Goal: Information Seeking & Learning: Learn about a topic

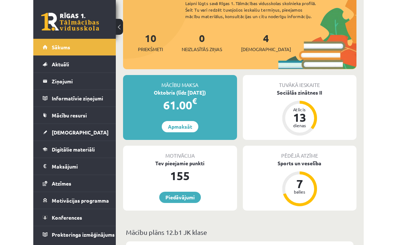
scroll to position [58, 0]
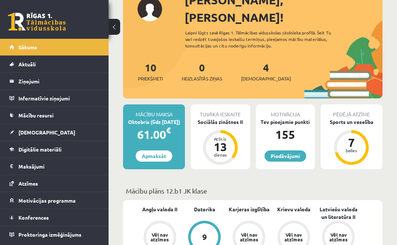
click at [114, 22] on button at bounding box center [115, 27] width 12 height 16
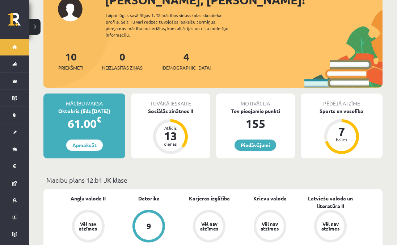
scroll to position [0, 0]
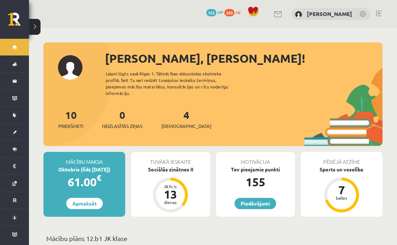
click at [34, 24] on button at bounding box center [35, 27] width 12 height 16
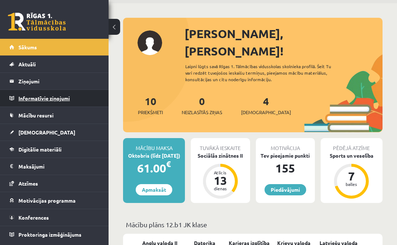
scroll to position [17, 0]
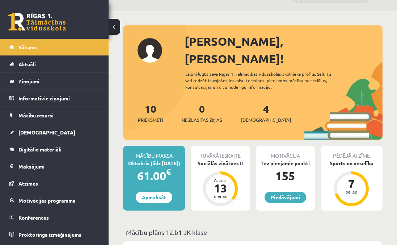
drag, startPoint x: 113, startPoint y: 26, endPoint x: 147, endPoint y: 12, distance: 37.1
click at [112, 24] on button at bounding box center [115, 27] width 12 height 16
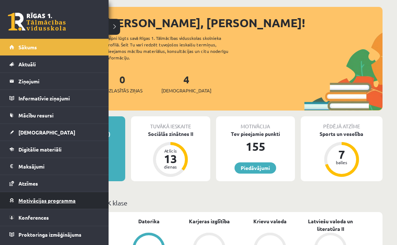
scroll to position [36, 0]
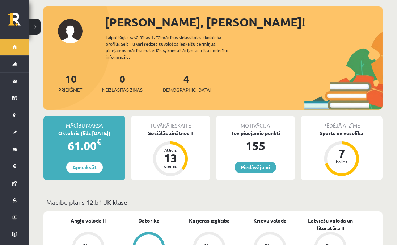
click at [37, 28] on button at bounding box center [35, 27] width 12 height 16
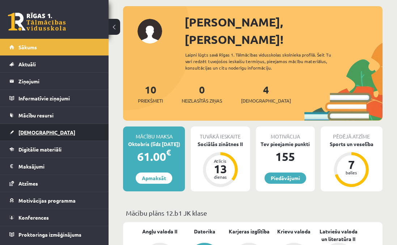
click at [38, 130] on span "[DEMOGRAPHIC_DATA]" at bounding box center [46, 132] width 57 height 7
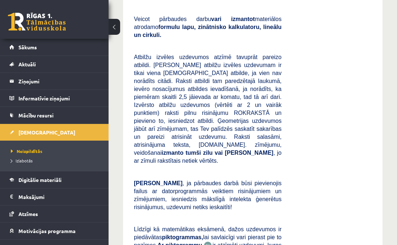
scroll to position [322, 0]
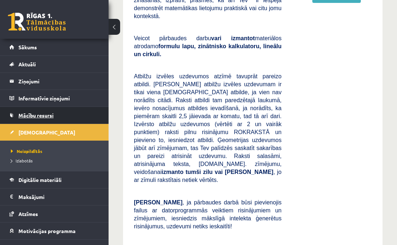
click at [33, 115] on span "Mācību resursi" at bounding box center [35, 115] width 35 height 7
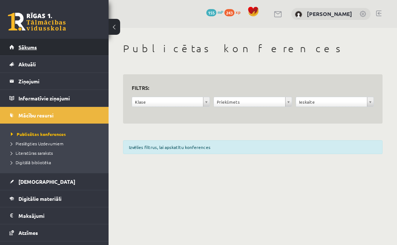
click at [30, 54] on link "Sākums" at bounding box center [54, 47] width 90 height 17
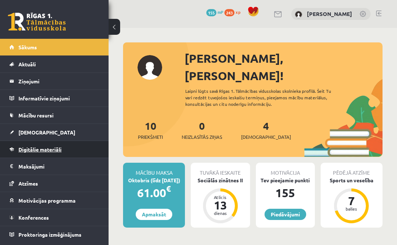
click at [46, 146] on link "Digitālie materiāli" at bounding box center [54, 149] width 90 height 17
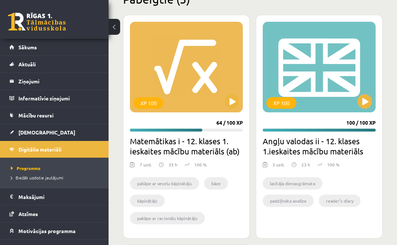
scroll to position [233, 0]
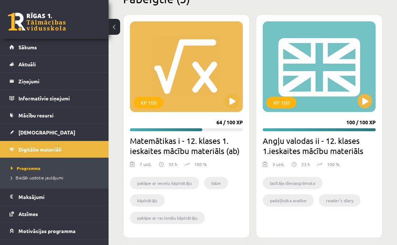
click at [164, 153] on h2 "Matemātikas i - 12. klases 1. ieskaites mācību materiāls (ab)" at bounding box center [186, 145] width 113 height 20
click at [174, 96] on div "XP 100" at bounding box center [186, 66] width 113 height 91
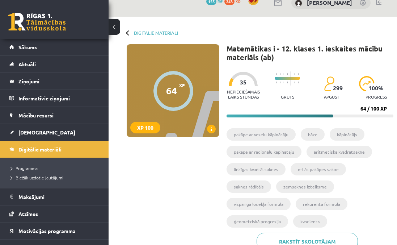
scroll to position [15, 0]
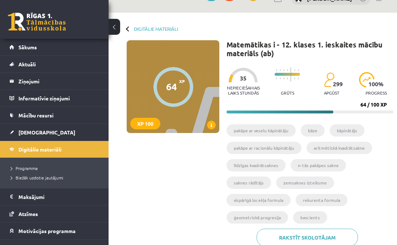
click at [280, 155] on ul "pakāpe ar veselu kāpinātāju bāze kāpinātājs pakāpe ar racionālu kāpinātāju arit…" at bounding box center [310, 176] width 167 height 104
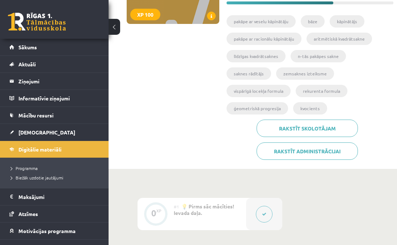
scroll to position [125, 0]
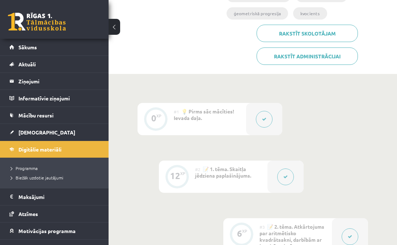
click at [220, 182] on div "#2 📝 1. tēma. Skaitļa jēdziena paplašinājums." at bounding box center [231, 176] width 72 height 32
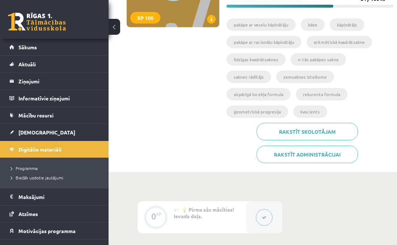
scroll to position [0, 0]
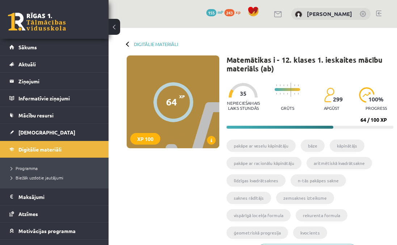
click at [193, 85] on div "64 XP XP 100" at bounding box center [173, 101] width 93 height 93
click at [214, 141] on span at bounding box center [211, 140] width 9 height 9
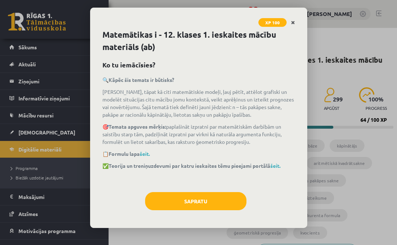
click at [294, 22] on icon "Close" at bounding box center [293, 22] width 4 height 5
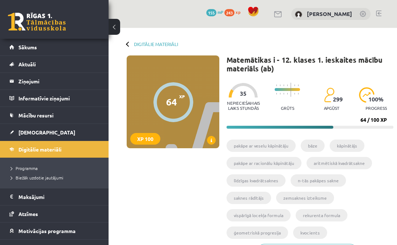
click at [171, 103] on div "64" at bounding box center [171, 101] width 11 height 11
click at [147, 141] on div "XP 100" at bounding box center [145, 139] width 30 height 12
click at [205, 101] on div "64 XP XP 100" at bounding box center [173, 101] width 93 height 93
click at [178, 99] on div at bounding box center [174, 102] width 40 height 40
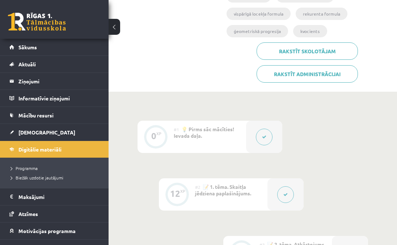
scroll to position [226, 0]
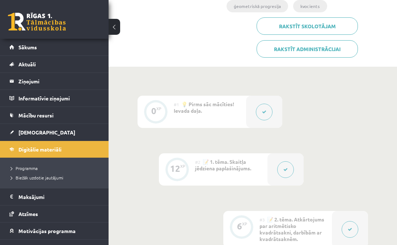
click at [262, 111] on icon at bounding box center [264, 112] width 4 height 4
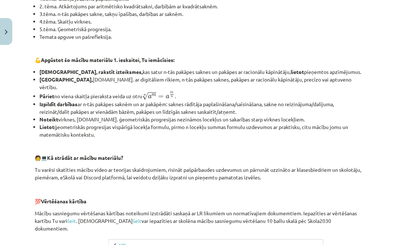
scroll to position [197, 0]
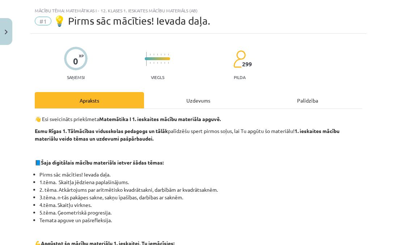
click at [193, 99] on div "Uzdevums" at bounding box center [198, 100] width 109 height 16
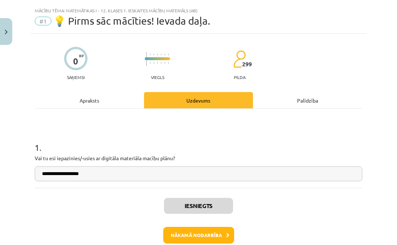
scroll to position [18, 0]
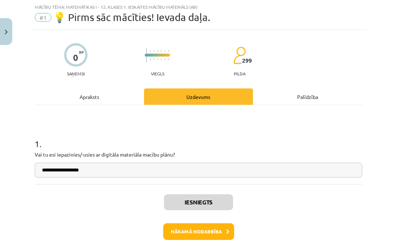
click at [295, 99] on div "Palīdzība" at bounding box center [307, 96] width 109 height 16
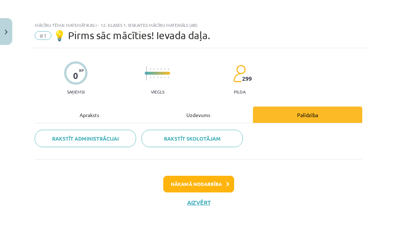
click at [96, 119] on div "Apraksts" at bounding box center [89, 114] width 109 height 16
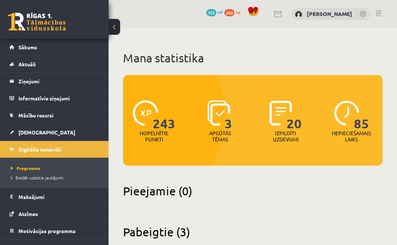
scroll to position [233, 0]
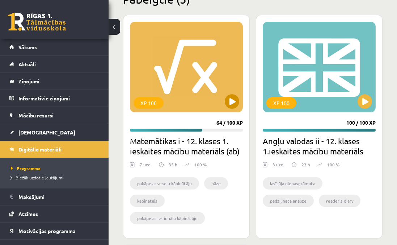
click at [229, 108] on div "XP 100" at bounding box center [186, 67] width 113 height 91
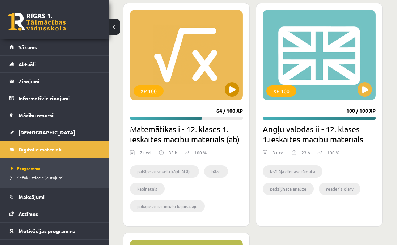
scroll to position [259, 0]
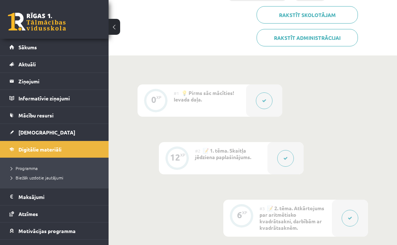
scroll to position [238, 0]
click at [288, 155] on icon at bounding box center [286, 157] width 4 height 4
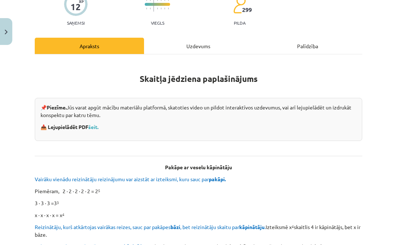
scroll to position [75, 0]
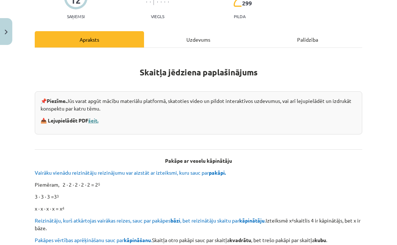
click at [93, 121] on link "šeit." at bounding box center [93, 120] width 10 height 7
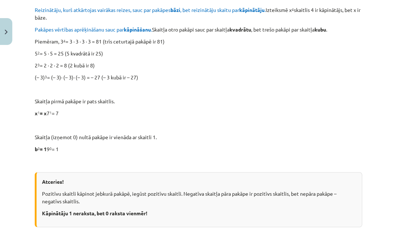
scroll to position [0, 0]
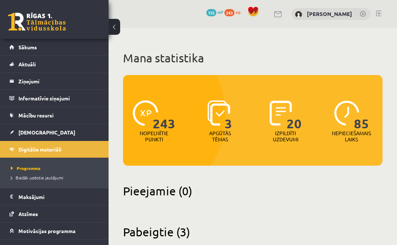
scroll to position [261, 0]
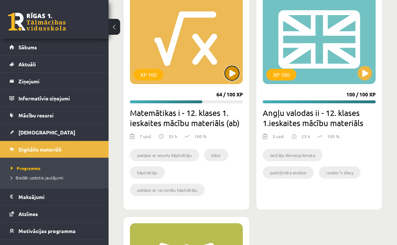
click at [231, 74] on button at bounding box center [232, 73] width 14 height 14
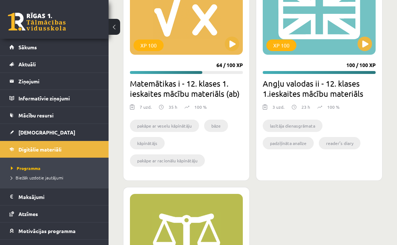
scroll to position [289, 0]
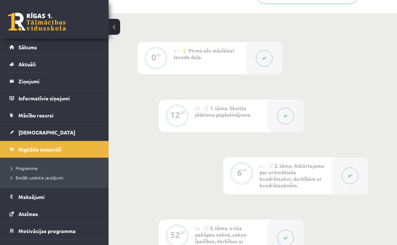
scroll to position [284, 0]
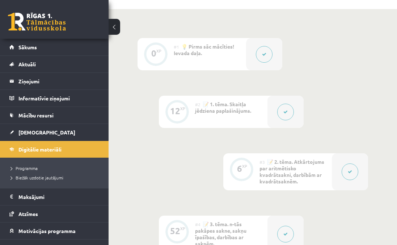
click at [349, 170] on icon at bounding box center [350, 172] width 4 height 4
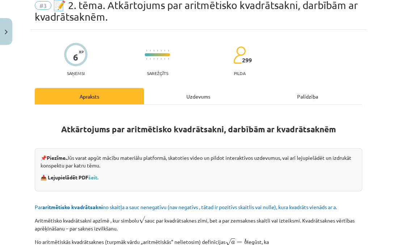
scroll to position [42, 0]
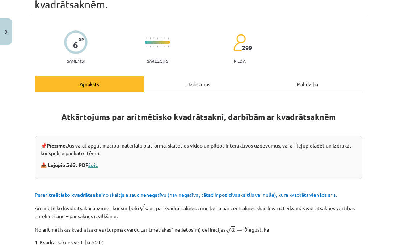
click at [93, 166] on link "šeit." at bounding box center [93, 165] width 10 height 7
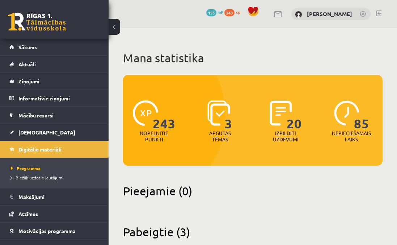
scroll to position [289, 0]
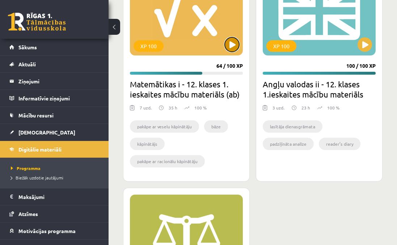
click at [231, 49] on button at bounding box center [232, 44] width 14 height 14
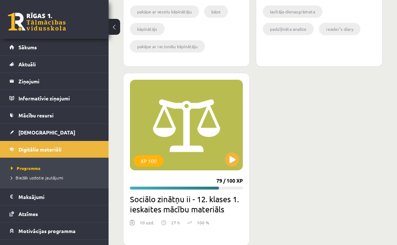
scroll to position [419, 0]
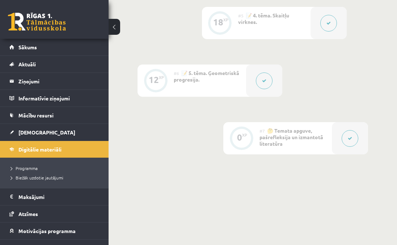
scroll to position [401, 0]
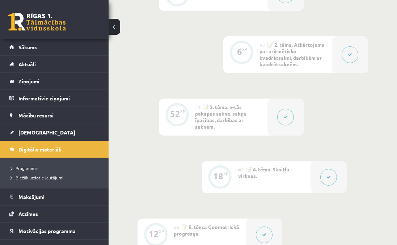
click at [283, 116] on button at bounding box center [285, 117] width 17 height 17
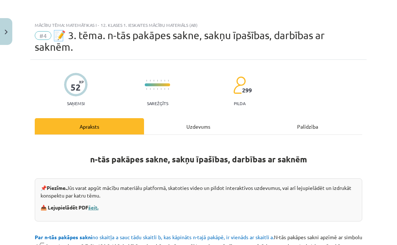
click at [92, 205] on link "šeit." at bounding box center [93, 207] width 10 height 7
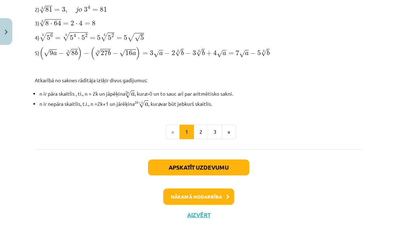
scroll to position [285, 0]
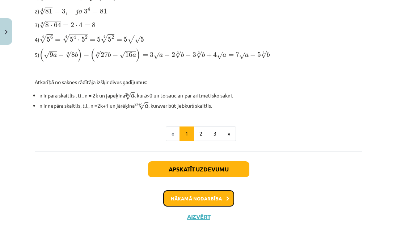
click at [198, 193] on button "Nākamā nodarbība" at bounding box center [198, 198] width 71 height 17
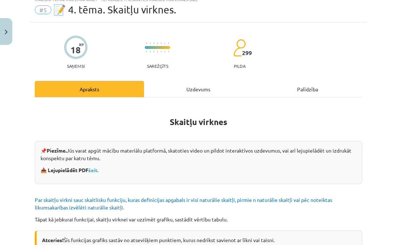
scroll to position [18, 0]
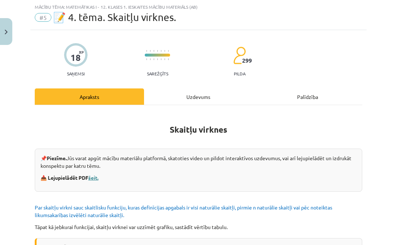
click at [92, 175] on link "šeit." at bounding box center [93, 177] width 10 height 7
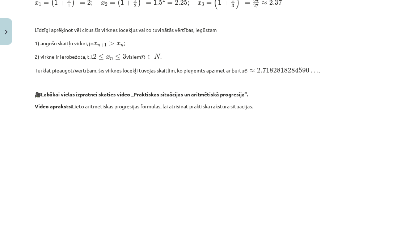
scroll to position [801, 0]
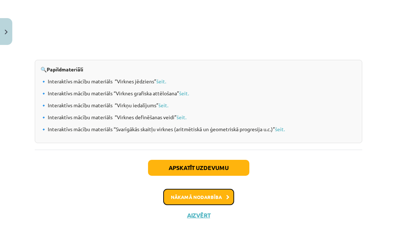
click at [200, 201] on button "Nākamā nodarbība" at bounding box center [198, 197] width 71 height 17
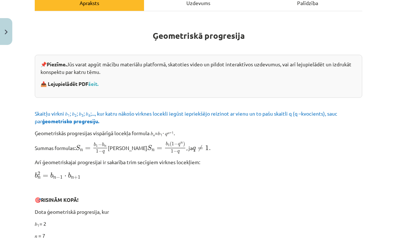
scroll to position [108, 0]
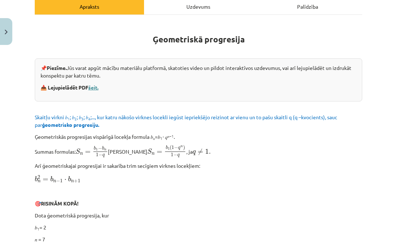
click at [96, 86] on link "šeit." at bounding box center [93, 87] width 10 height 7
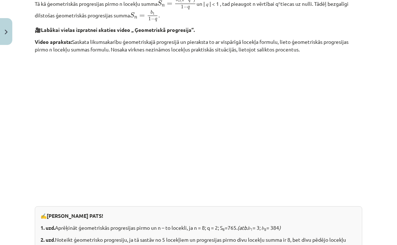
scroll to position [952, 0]
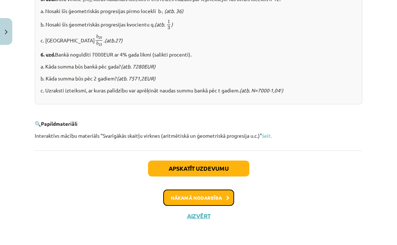
click at [188, 203] on button "Nākamā nodarbība" at bounding box center [198, 197] width 71 height 17
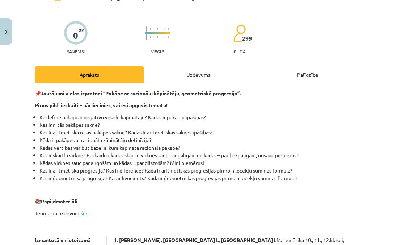
scroll to position [0, 0]
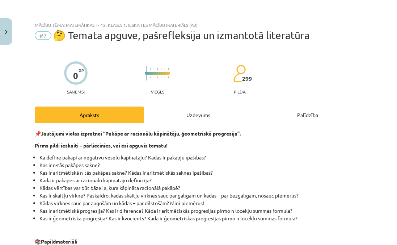
click at [76, 22] on div "Mācību tēma: Matemātikas i - 12. klases 1. ieskaites mācību materiāls (ab) #7 🤔…" at bounding box center [198, 33] width 337 height 30
click at [2, 26] on button "Close" at bounding box center [6, 31] width 12 height 27
click at [42, 147] on span "Digitālie materiāli" at bounding box center [39, 149] width 43 height 7
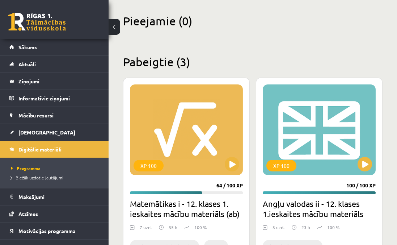
scroll to position [178, 0]
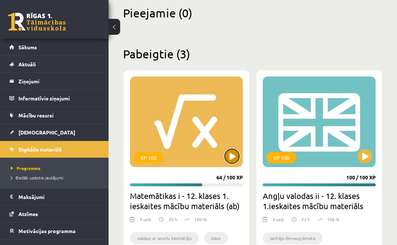
click at [231, 153] on button at bounding box center [232, 156] width 14 height 14
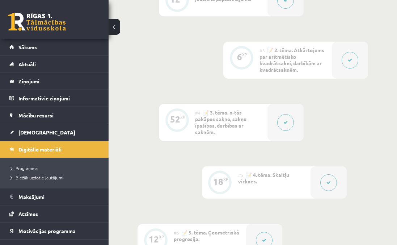
scroll to position [398, 0]
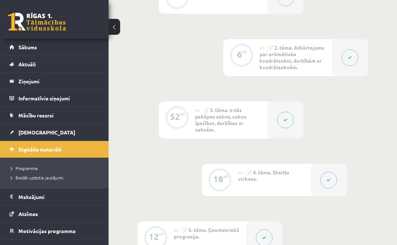
click at [286, 124] on button at bounding box center [285, 120] width 17 height 17
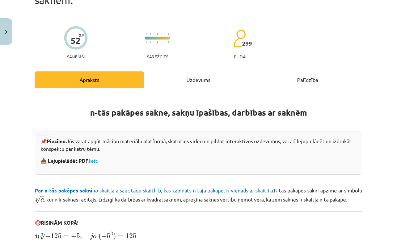
scroll to position [0, 0]
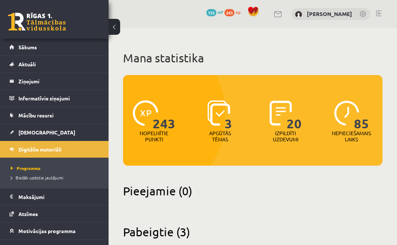
scroll to position [178, 0]
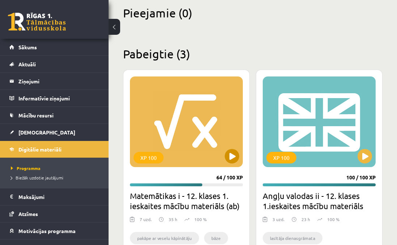
click at [238, 151] on div "XP 100" at bounding box center [186, 121] width 113 height 91
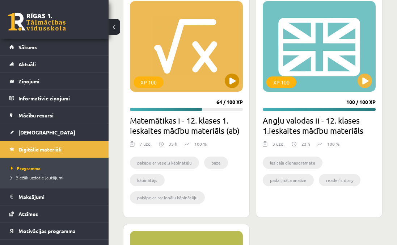
scroll to position [257, 0]
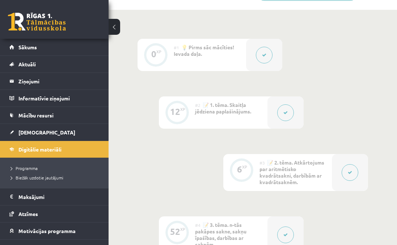
scroll to position [299, 0]
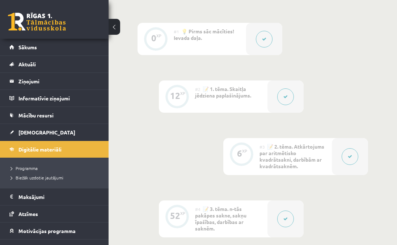
click at [265, 41] on button at bounding box center [264, 39] width 17 height 17
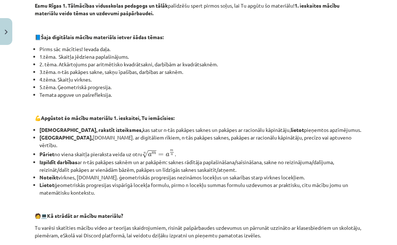
scroll to position [0, 0]
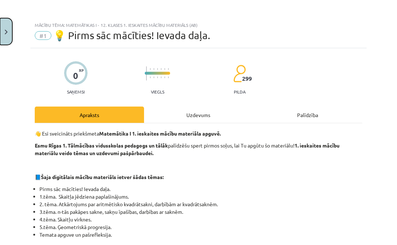
click at [11, 37] on button "Close" at bounding box center [6, 31] width 12 height 27
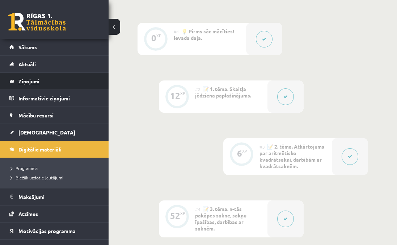
click at [28, 79] on legend "Ziņojumi 0" at bounding box center [58, 81] width 81 height 17
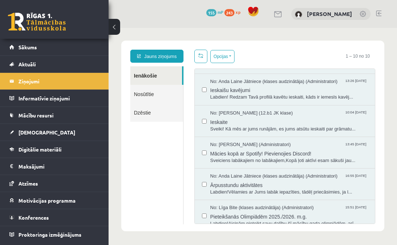
scroll to position [66, 0]
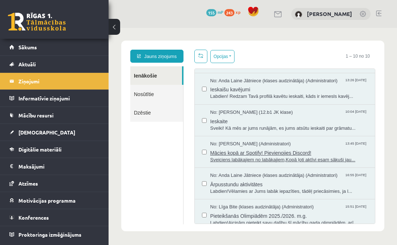
click at [298, 149] on span "Mācies kopā ar Spotify! Pievienojies Discord!" at bounding box center [289, 151] width 158 height 9
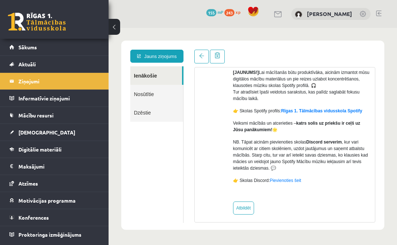
scroll to position [100, 0]
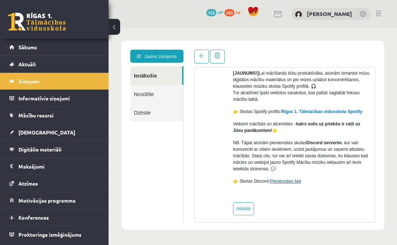
click at [288, 182] on link "Pievienoties šeit" at bounding box center [286, 181] width 32 height 5
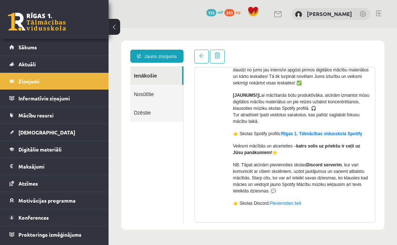
scroll to position [106, 0]
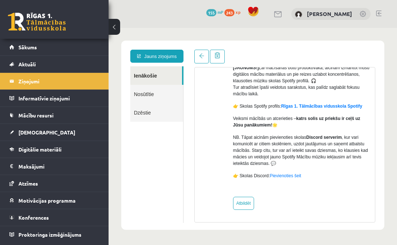
click at [298, 179] on p "👉 Skolas Discord: Pievienoties šeit" at bounding box center [301, 175] width 137 height 7
click at [297, 176] on link "Pievienoties šeit" at bounding box center [286, 175] width 32 height 5
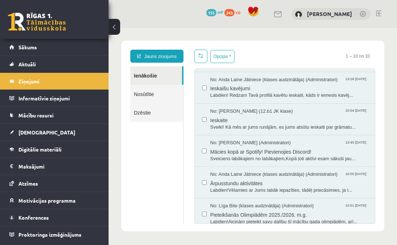
scroll to position [61, 0]
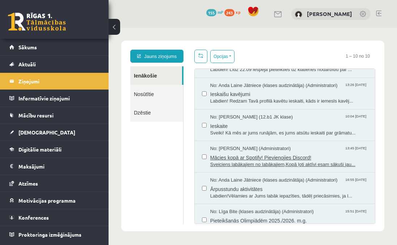
click at [302, 153] on span "Mācies kopā ar Spotify! Pievienojies Discord!" at bounding box center [289, 156] width 158 height 9
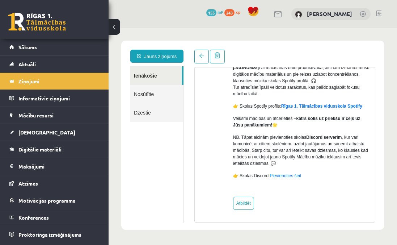
scroll to position [0, 0]
click at [290, 174] on link "Pievienoties šeit" at bounding box center [286, 175] width 32 height 5
click at [300, 177] on link "Pievienoties šeit" at bounding box center [286, 175] width 32 height 5
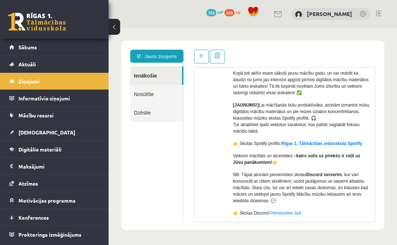
scroll to position [106, 0]
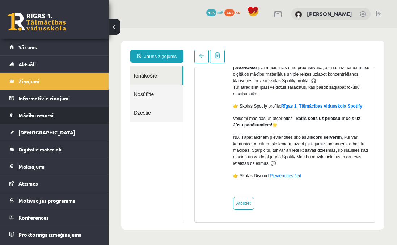
click at [37, 116] on span "Mācību resursi" at bounding box center [35, 115] width 35 height 7
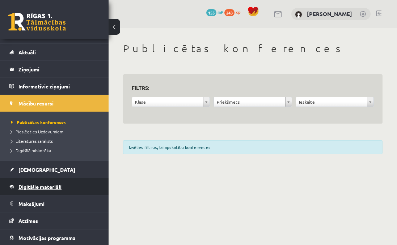
scroll to position [13, 0]
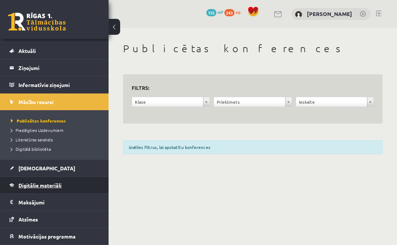
click at [48, 189] on link "Digitālie materiāli" at bounding box center [54, 185] width 90 height 17
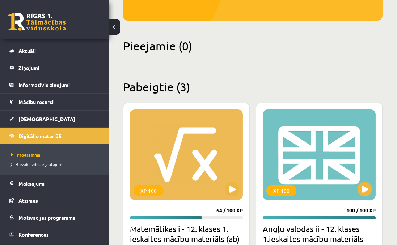
scroll to position [145, 0]
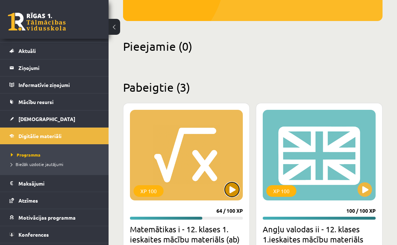
click at [232, 192] on button at bounding box center [232, 189] width 14 height 14
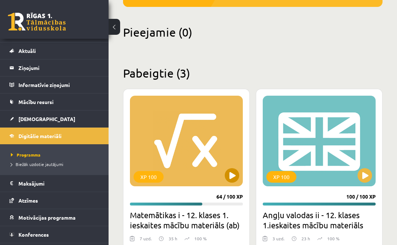
scroll to position [177, 0]
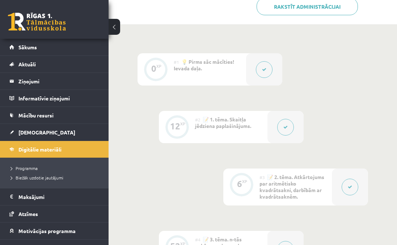
scroll to position [256, 0]
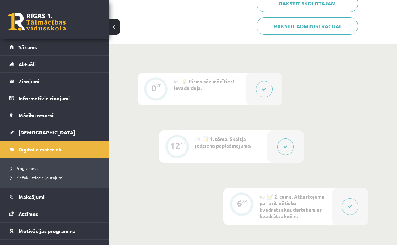
scroll to position [273, 0]
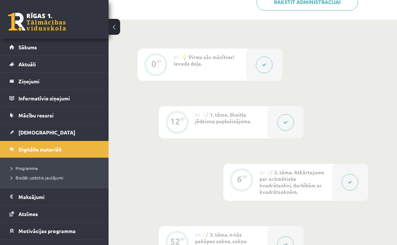
click at [265, 67] on icon at bounding box center [264, 65] width 4 height 4
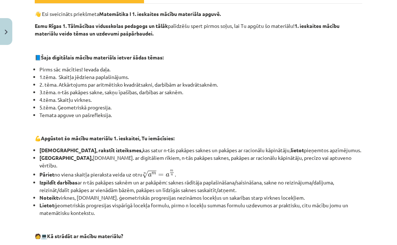
scroll to position [131, 0]
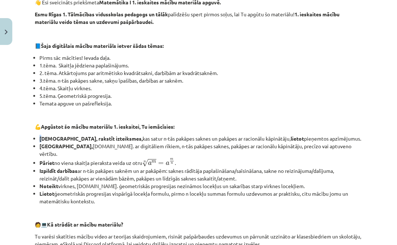
drag, startPoint x: 38, startPoint y: 138, endPoint x: 42, endPoint y: 138, distance: 4.0
click at [42, 138] on ul "Lasīt, rakstīt izteiksmes, kas satur n-tās pakāpes saknes un pakāpes ar racionā…" at bounding box center [199, 170] width 328 height 70
click at [42, 139] on b "Lasīt, rakstīt izteiksmes," at bounding box center [90, 138] width 103 height 7
click at [42, 137] on b "Lasīt, rakstīt izteiksmes," at bounding box center [90, 138] width 103 height 7
drag, startPoint x: 43, startPoint y: 137, endPoint x: 59, endPoint y: 134, distance: 16.6
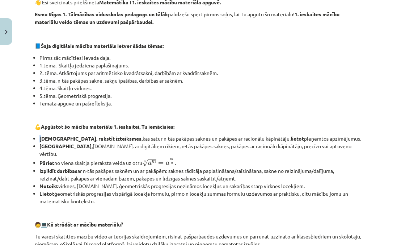
click at [59, 134] on div "👋 Esi sveicināts priekšmeta Matemātika I 1. ieskaites mācību materiāla apguvē. …" at bounding box center [199, 191] width 328 height 384
click at [41, 135] on b "Lasīt, rakstīt izteiksmes," at bounding box center [90, 138] width 103 height 7
drag, startPoint x: 41, startPoint y: 135, endPoint x: 115, endPoint y: 129, distance: 74.5
click at [115, 129] on div "👋 Esi sveicināts priekšmeta Matemātika I 1. ieskaites mācību materiāla apguvē. …" at bounding box center [199, 191] width 328 height 384
click at [124, 140] on li "Lasīt, rakstīt izteiksmes, kas satur n-tās pakāpes saknes un pakāpes ar racionā…" at bounding box center [200, 139] width 323 height 8
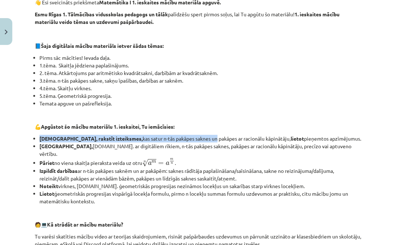
drag, startPoint x: 38, startPoint y: 139, endPoint x: 202, endPoint y: 144, distance: 163.8
click at [202, 144] on ul "Lasīt, rakstīt izteiksmes, kas satur n-tās pakāpes saknes un pakāpes ar racionā…" at bounding box center [199, 170] width 328 height 70
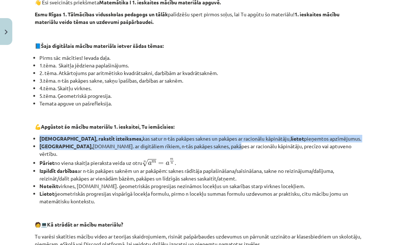
click at [203, 138] on li "Lasīt, rakstīt izteiksmes, kas satur n-tās pakāpes saknes un pakāpes ar racionā…" at bounding box center [200, 139] width 323 height 8
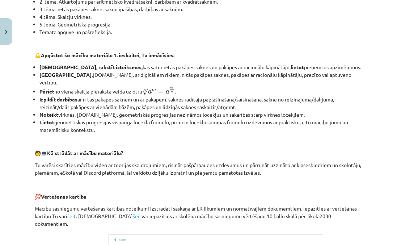
scroll to position [210, 0]
